Goal: Task Accomplishment & Management: Manage account settings

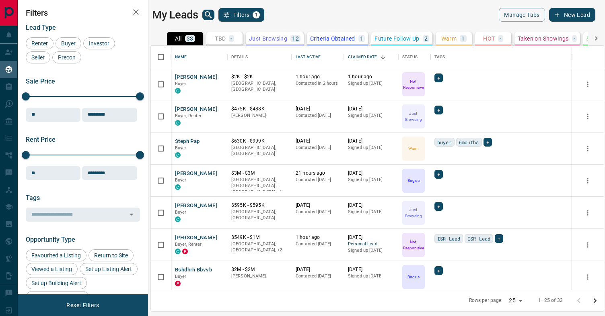
scroll to position [245, 453]
click at [259, 10] on button "Filters 1" at bounding box center [241, 15] width 46 height 14
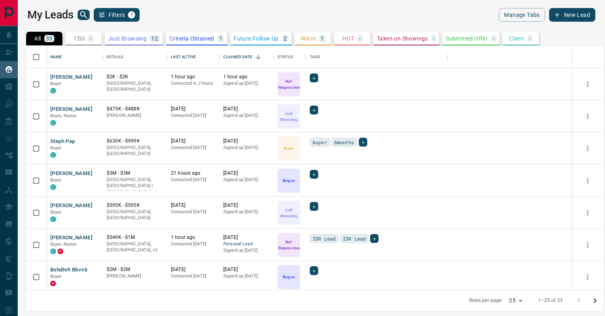
scroll to position [245, 577]
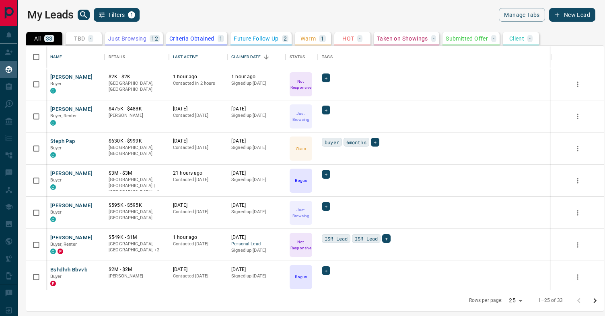
drag, startPoint x: 230, startPoint y: 13, endPoint x: 226, endPoint y: 14, distance: 4.5
click at [230, 13] on div "My Leads Filters 1" at bounding box center [169, 15] width 284 height 14
click at [132, 13] on span "1" at bounding box center [132, 15] width 6 height 6
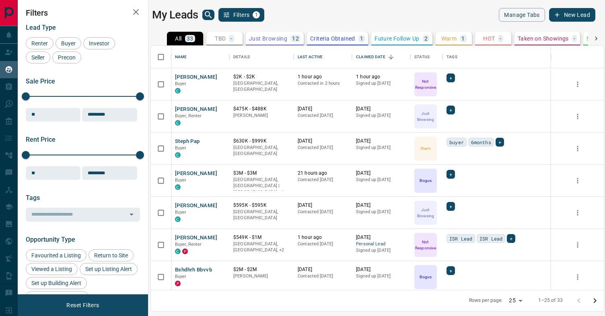
scroll to position [0, 0]
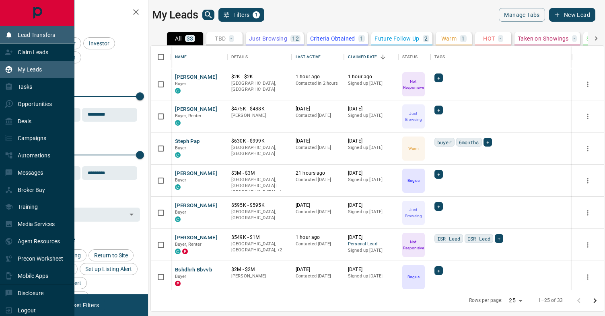
click at [41, 34] on p "Lead Transfers" at bounding box center [36, 35] width 37 height 6
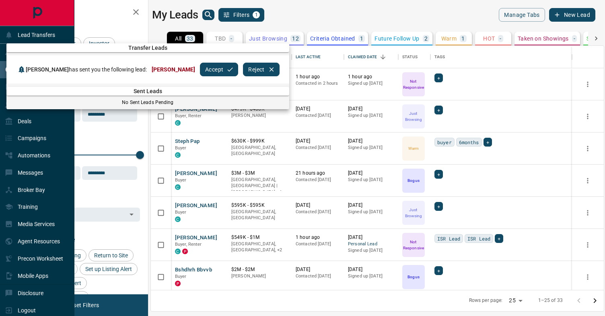
click at [214, 70] on button "Accept" at bounding box center [219, 70] width 38 height 14
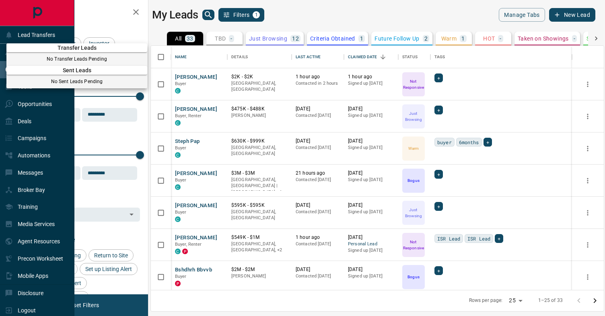
click at [203, 14] on div at bounding box center [302, 158] width 605 height 316
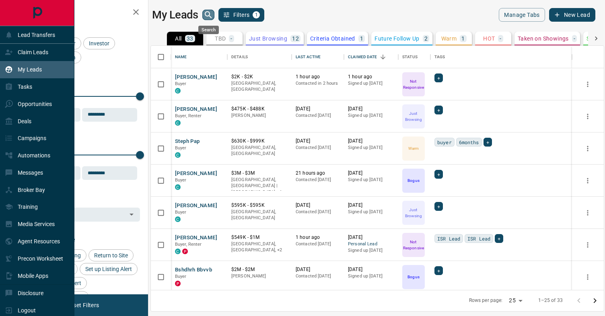
click at [208, 15] on icon "search button" at bounding box center [208, 15] width 10 height 10
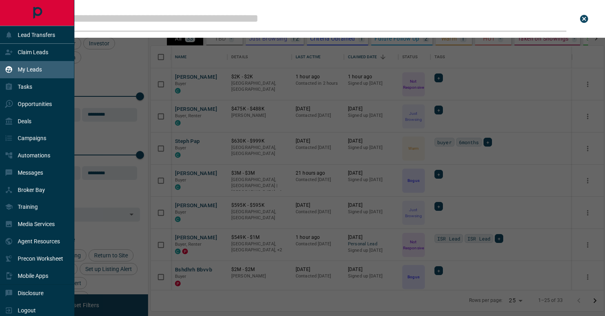
click at [200, 23] on input "Leads Search Bar" at bounding box center [303, 18] width 526 height 25
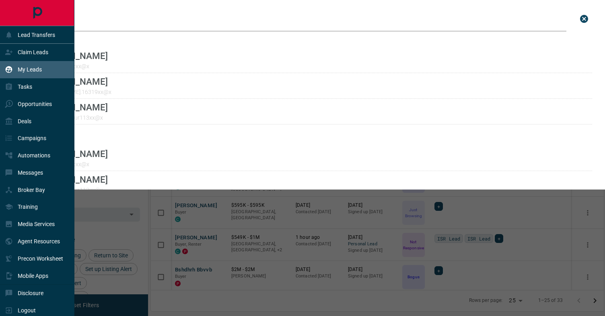
type input "******"
